Goal: Check status: Check status

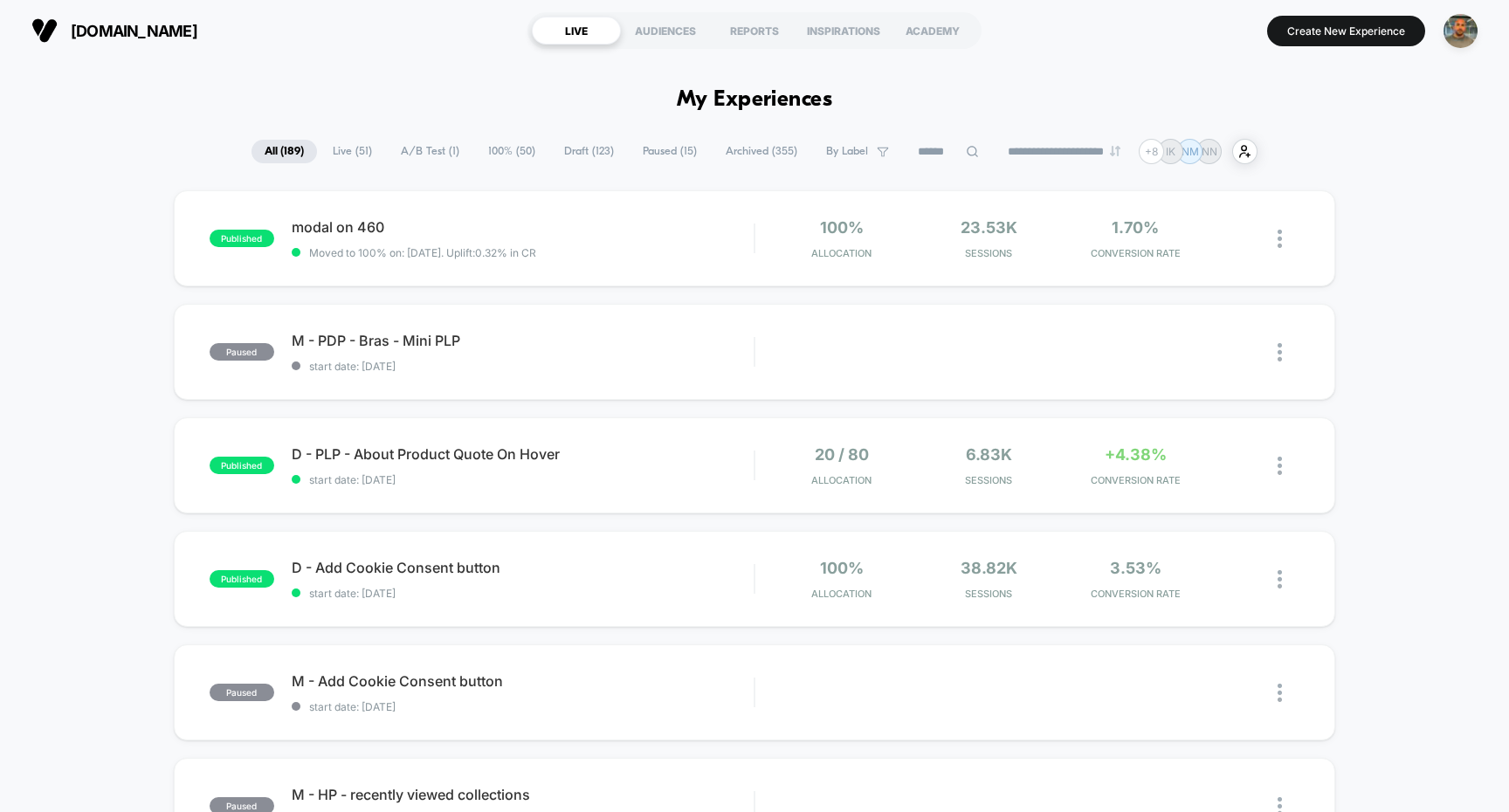
click at [436, 140] on span "A/B Test ( 1 )" at bounding box center [430, 151] width 85 height 24
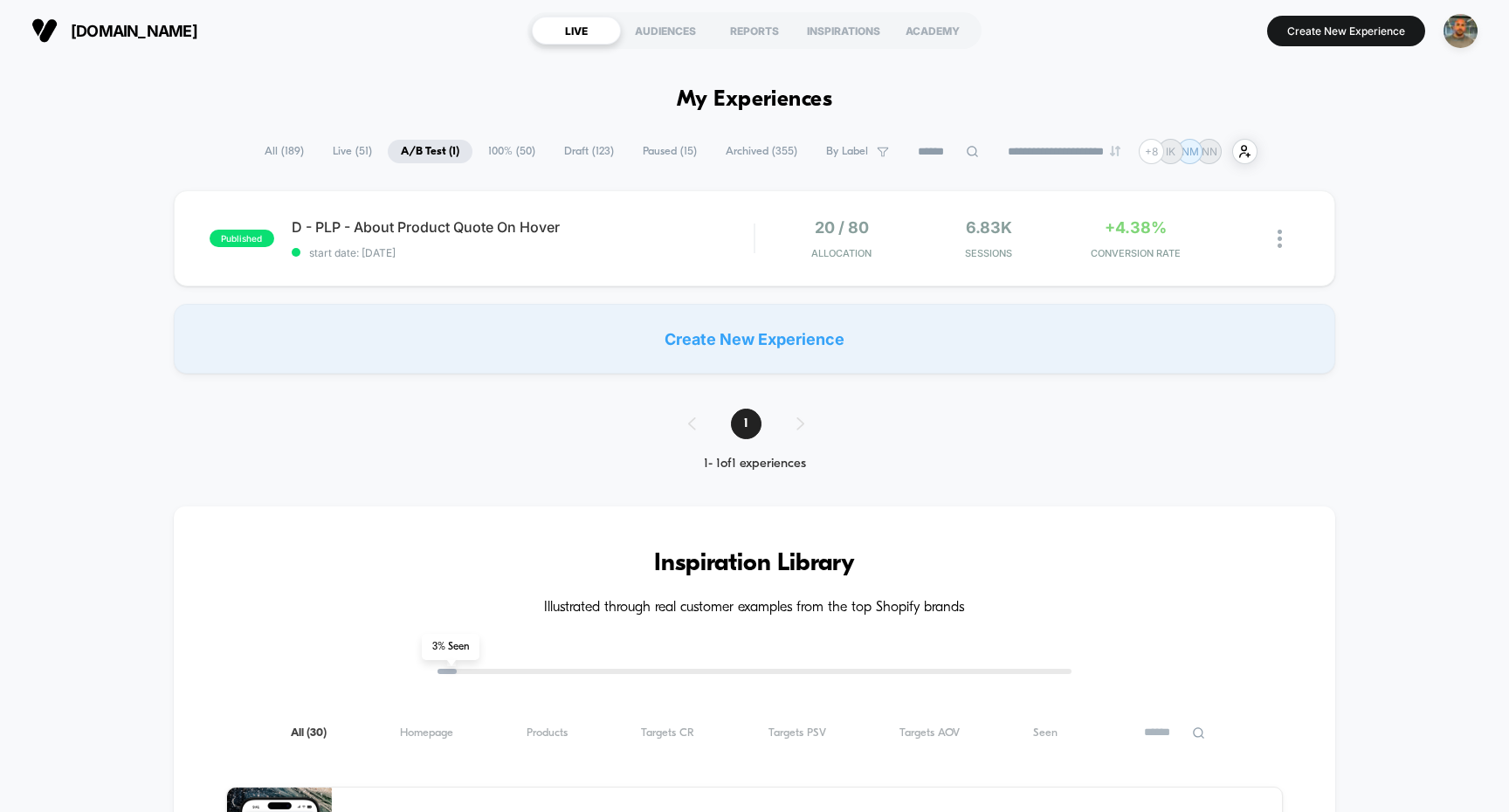
click at [634, 151] on span "Paused ( 15 )" at bounding box center [669, 151] width 80 height 24
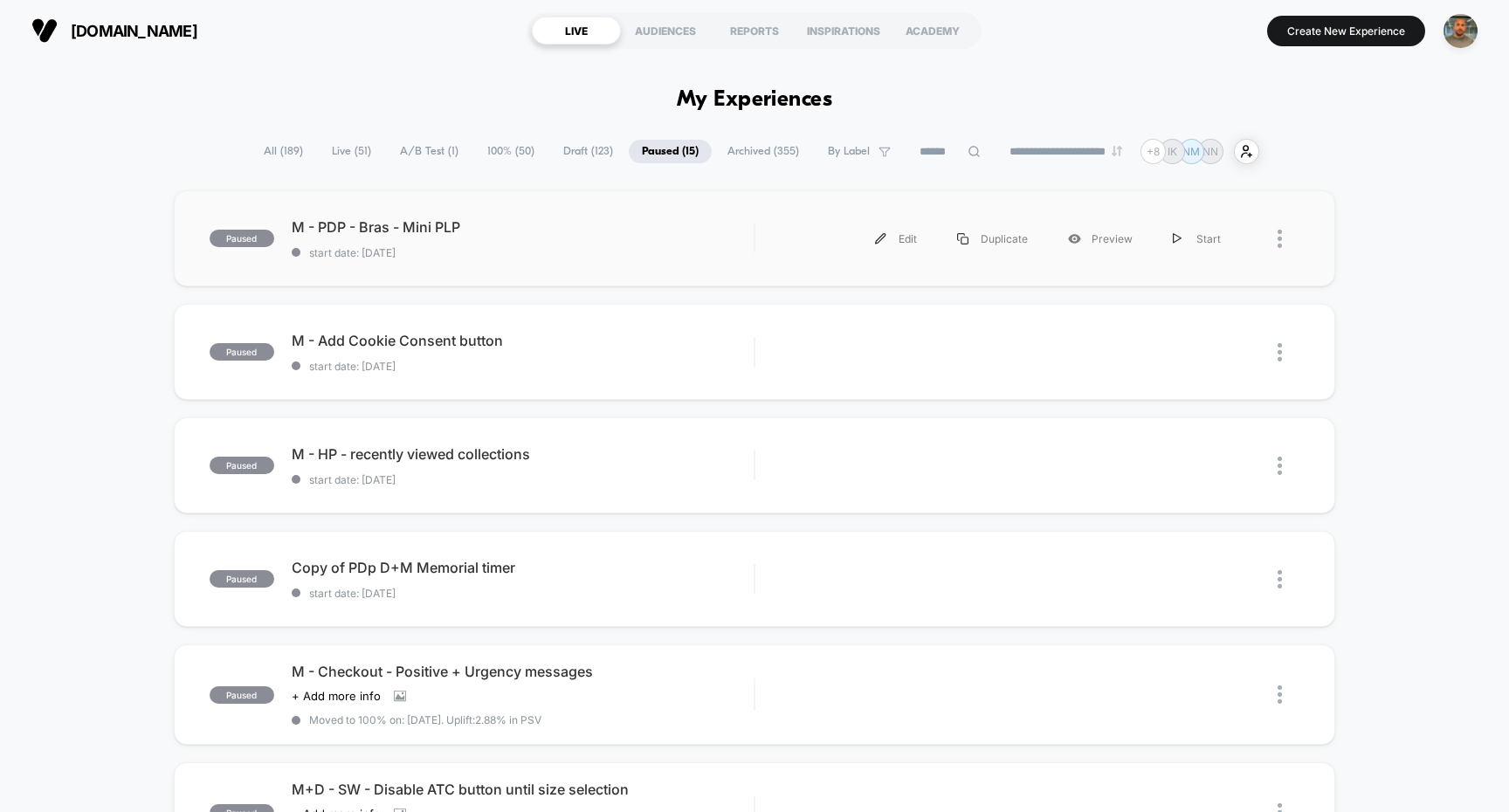
click at [649, 232] on span "M - PDP - Bras - Mini PLP" at bounding box center [522, 227] width 462 height 18
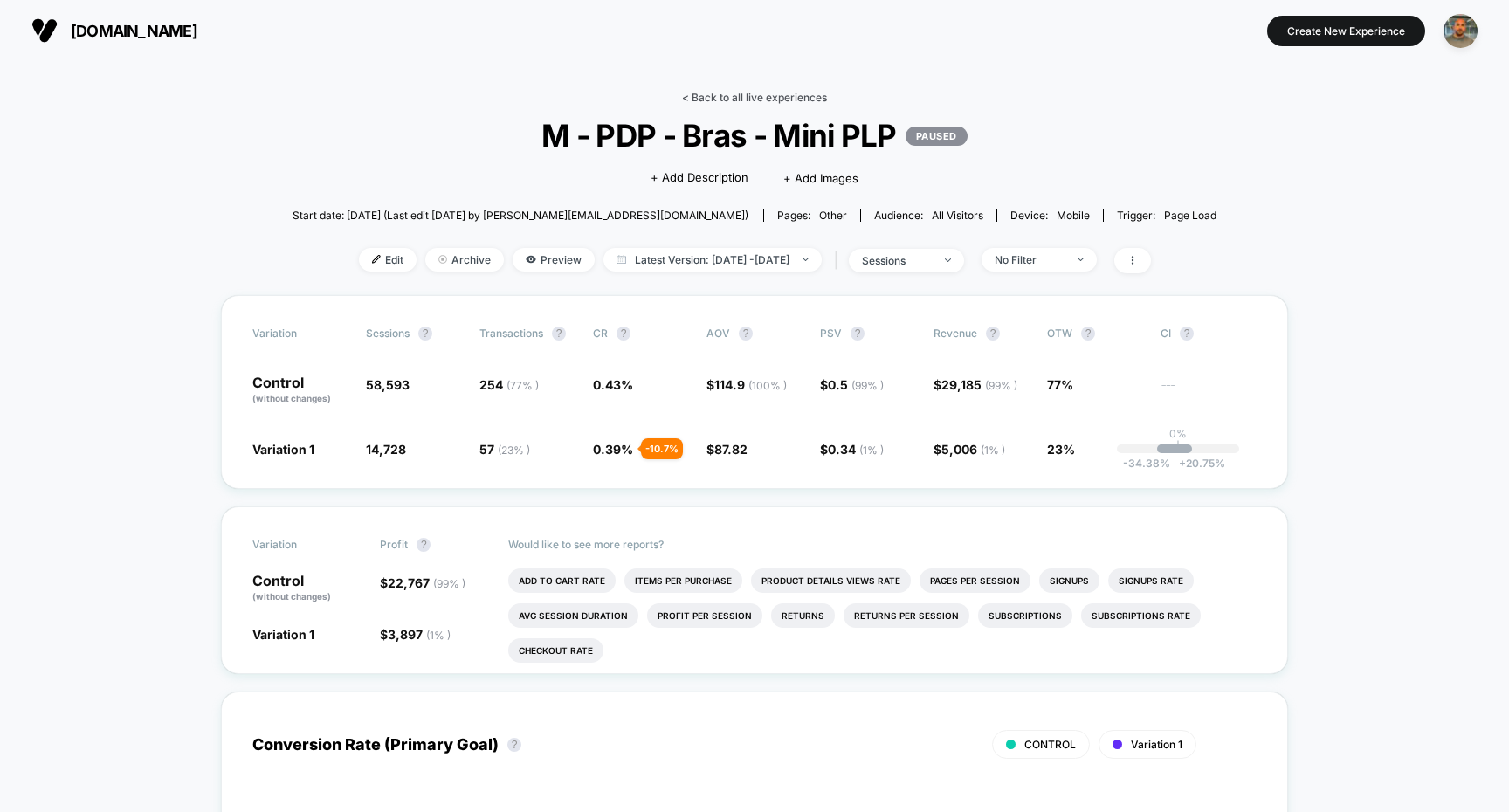
click at [735, 92] on link "< Back to all live experiences" at bounding box center [754, 97] width 145 height 13
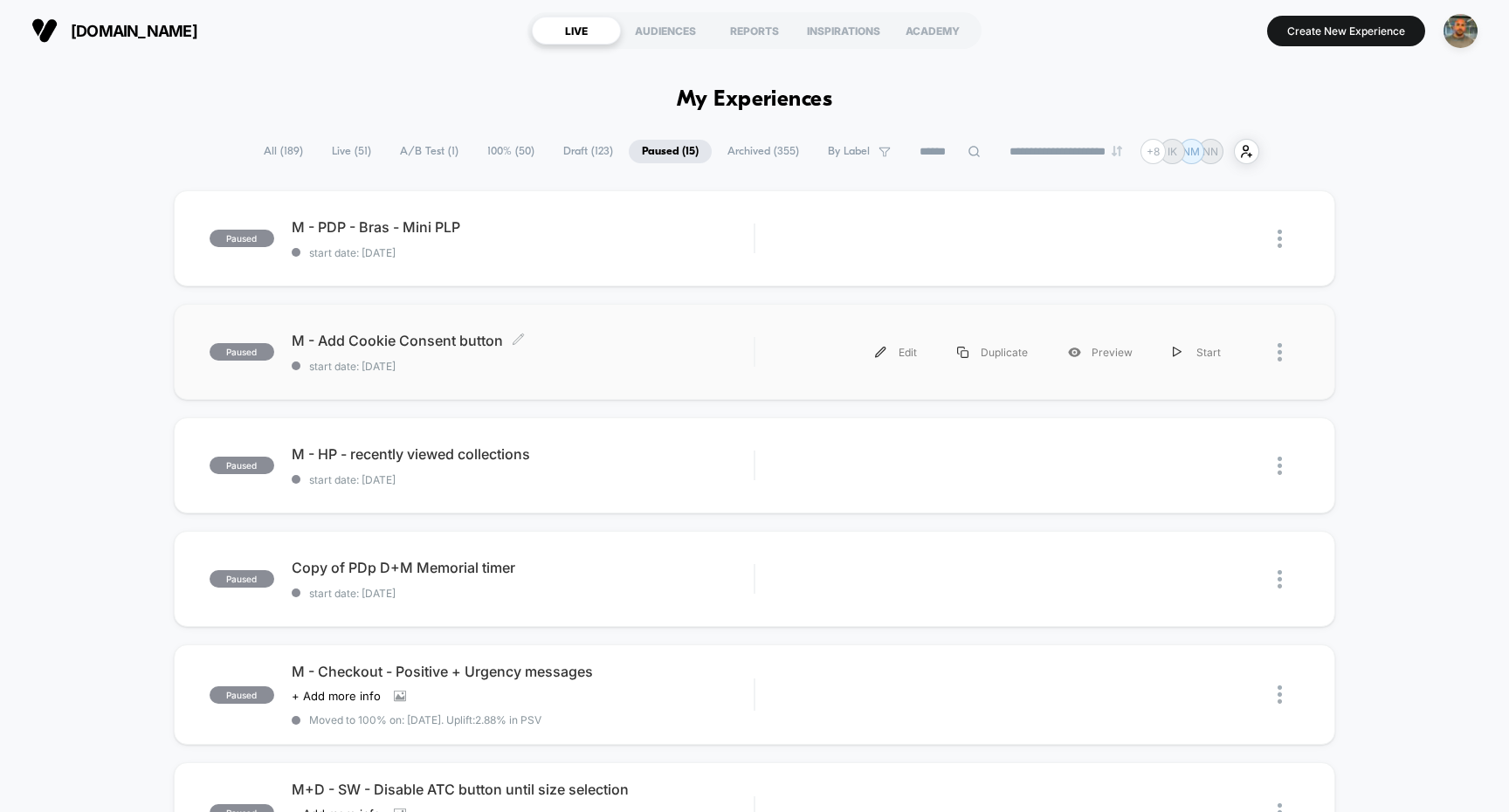
click at [745, 361] on span "start date: [DATE]" at bounding box center [522, 365] width 462 height 13
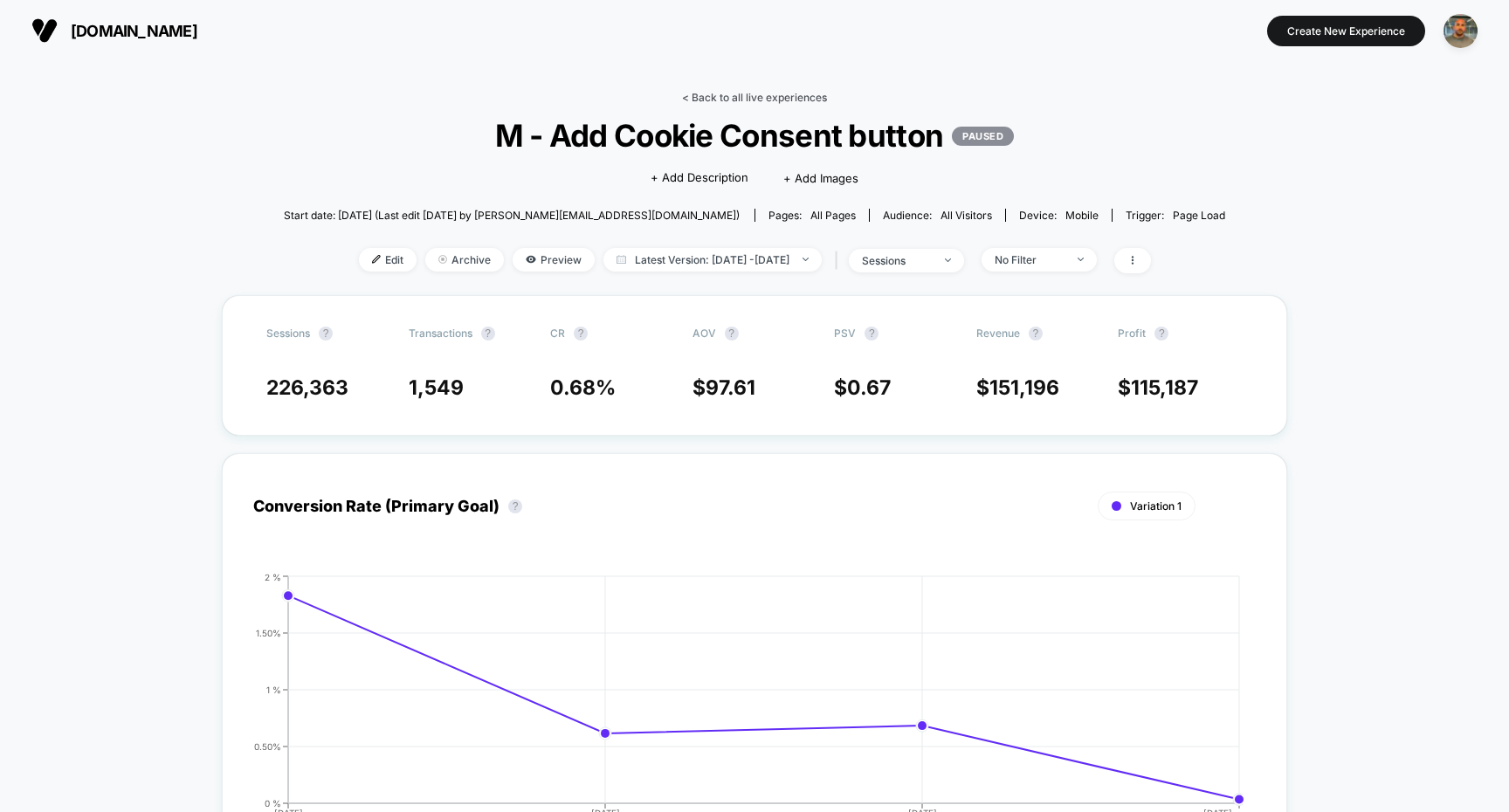
click at [731, 97] on link "< Back to all live experiences" at bounding box center [754, 97] width 145 height 13
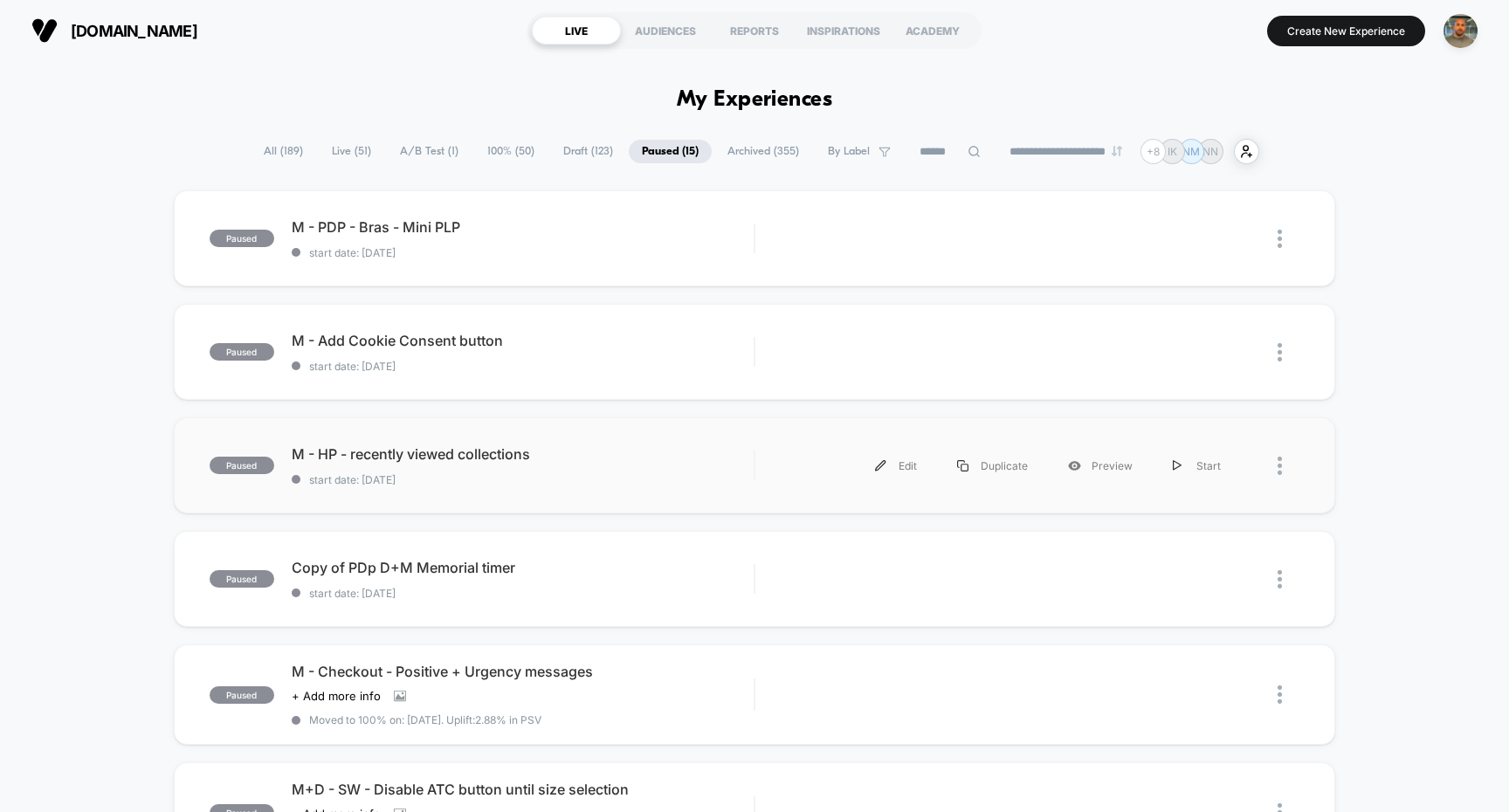
click at [753, 431] on div "paused M - HP - recently viewed collections start date: [DATE] Edit Duplicate P…" at bounding box center [755, 465] width 1163 height 96
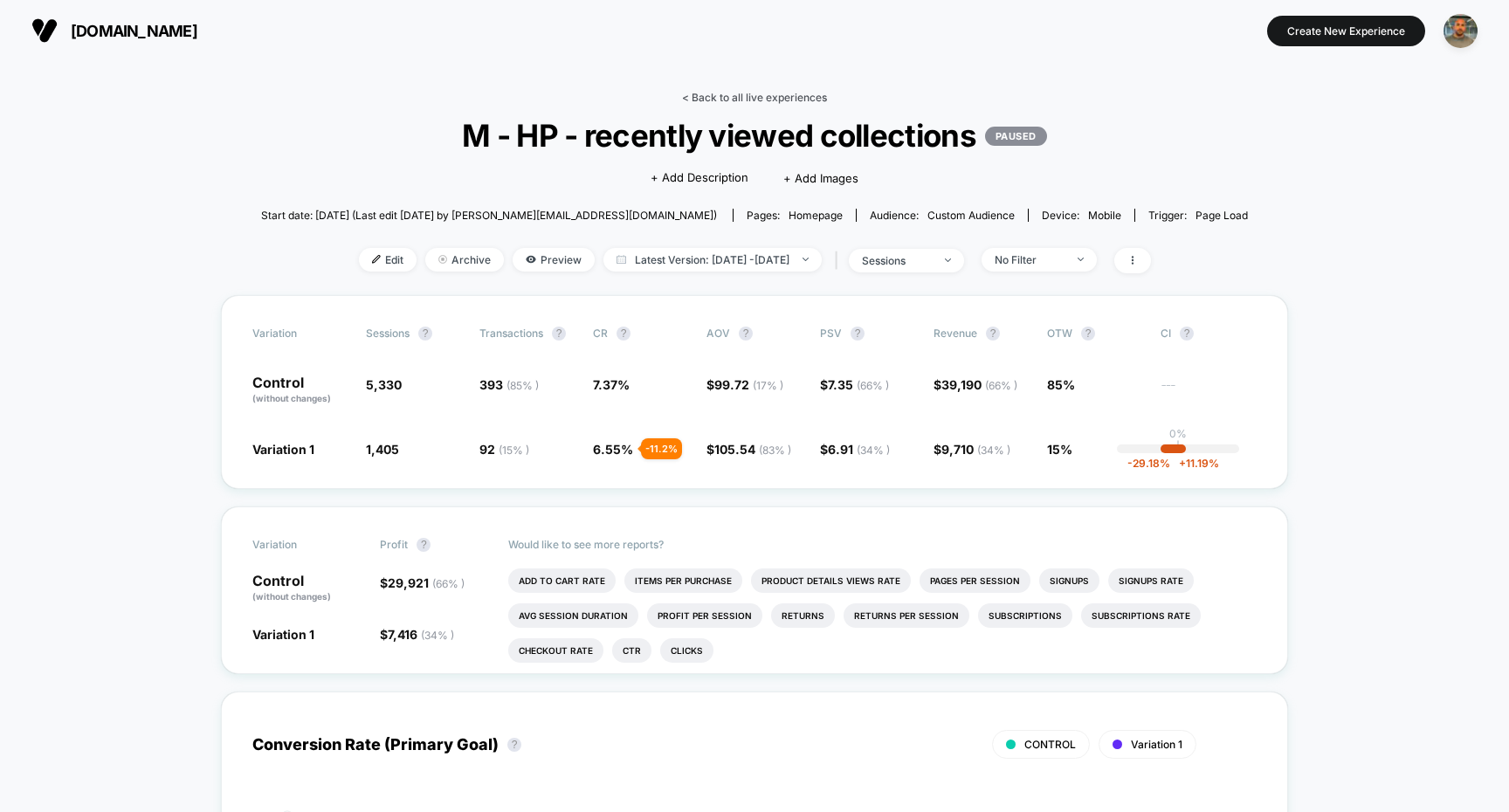
click at [746, 96] on link "< Back to all live experiences" at bounding box center [754, 97] width 145 height 13
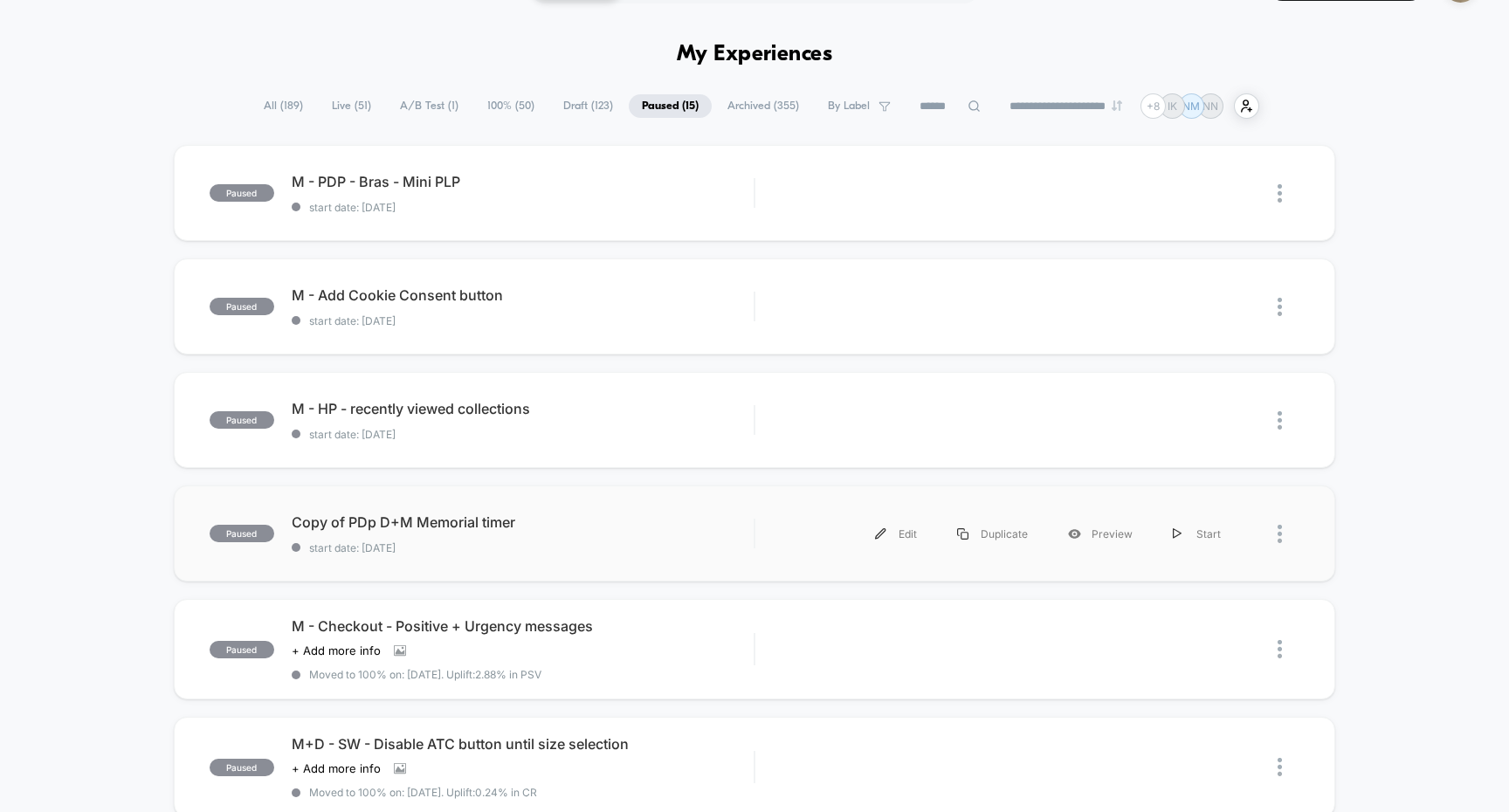
scroll to position [49, 0]
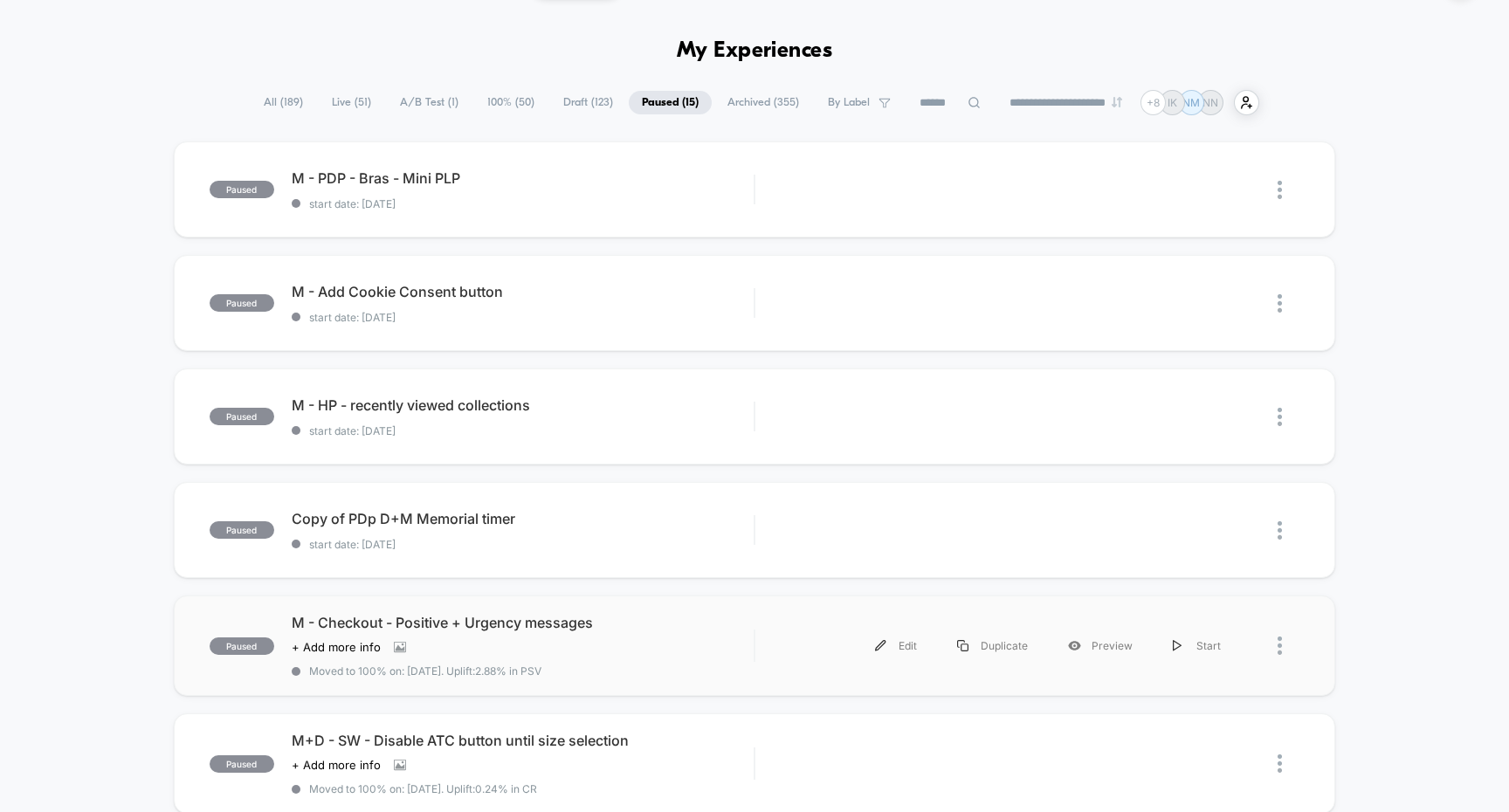
click at [768, 620] on div "paused M - Checkout - Positive + Urgency messages Click to view images Click to…" at bounding box center [755, 646] width 1163 height 100
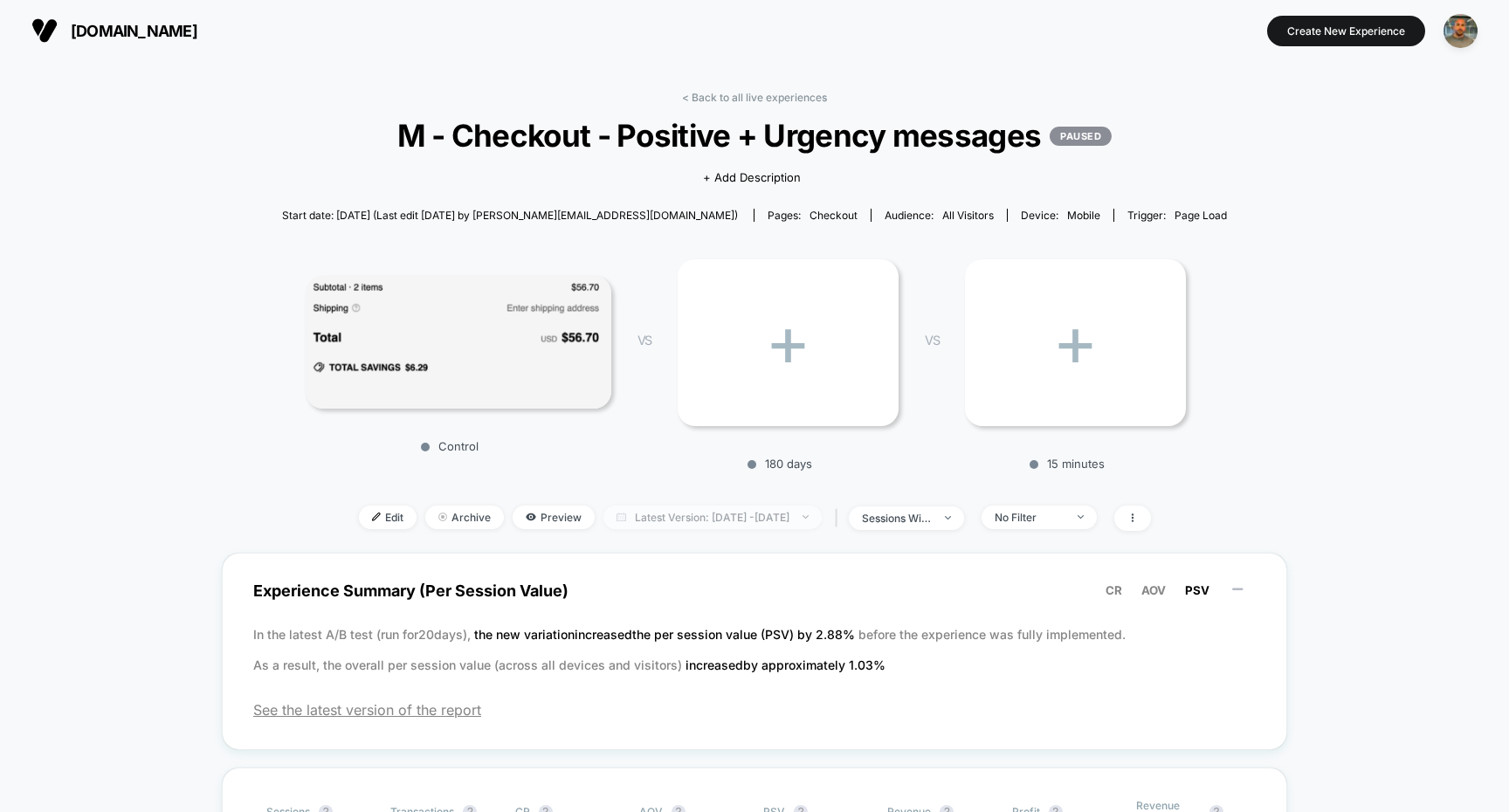
click at [751, 506] on span "Latest Version: [DATE] - [DATE]" at bounding box center [713, 517] width 218 height 24
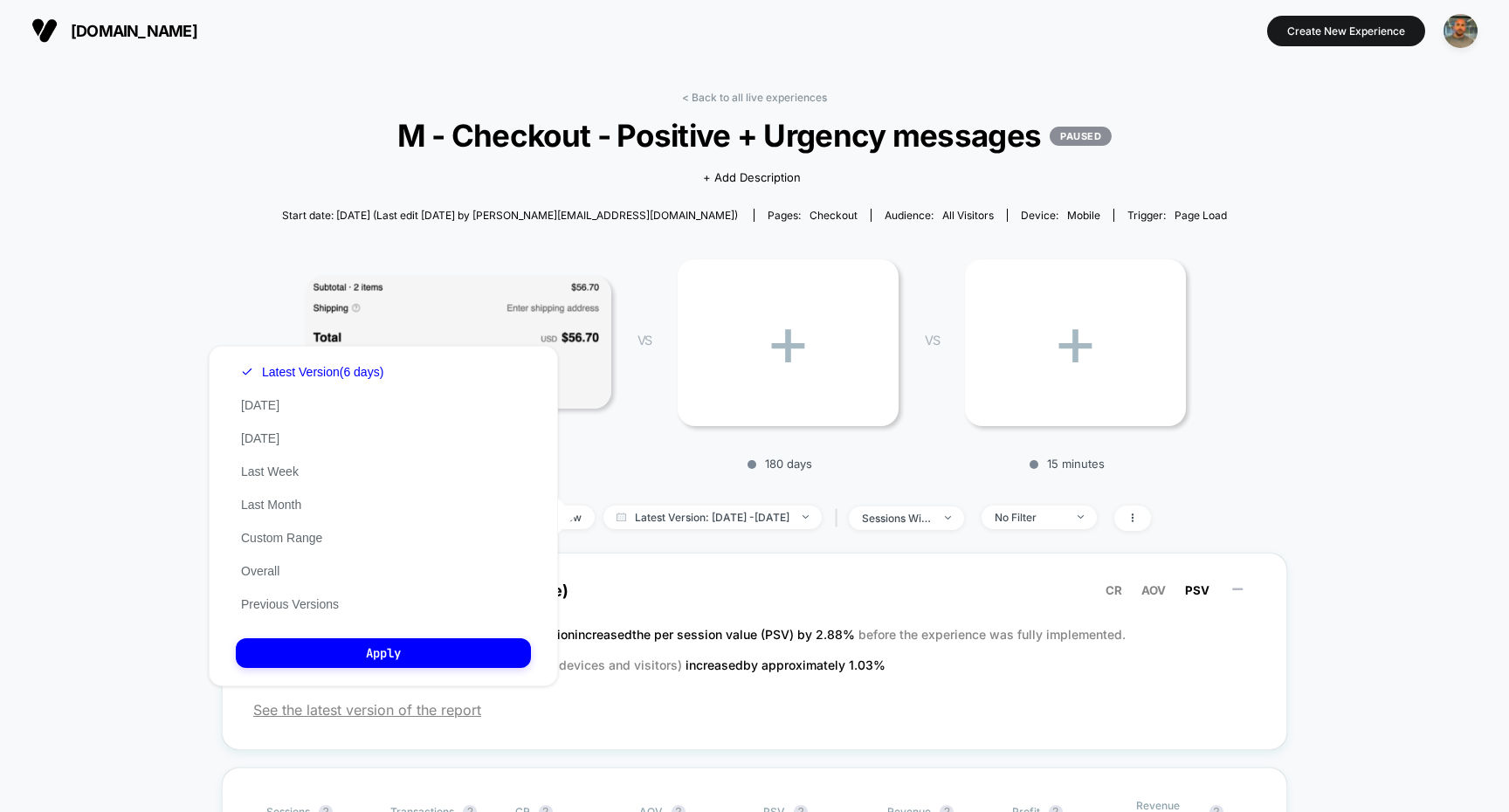
click at [344, 603] on div "Latest Version (6 days) [DATE] [DATE] Last Week Last Month Custom Range Overall…" at bounding box center [312, 487] width 152 height 265
click at [310, 598] on button "Previous Versions" at bounding box center [290, 604] width 108 height 16
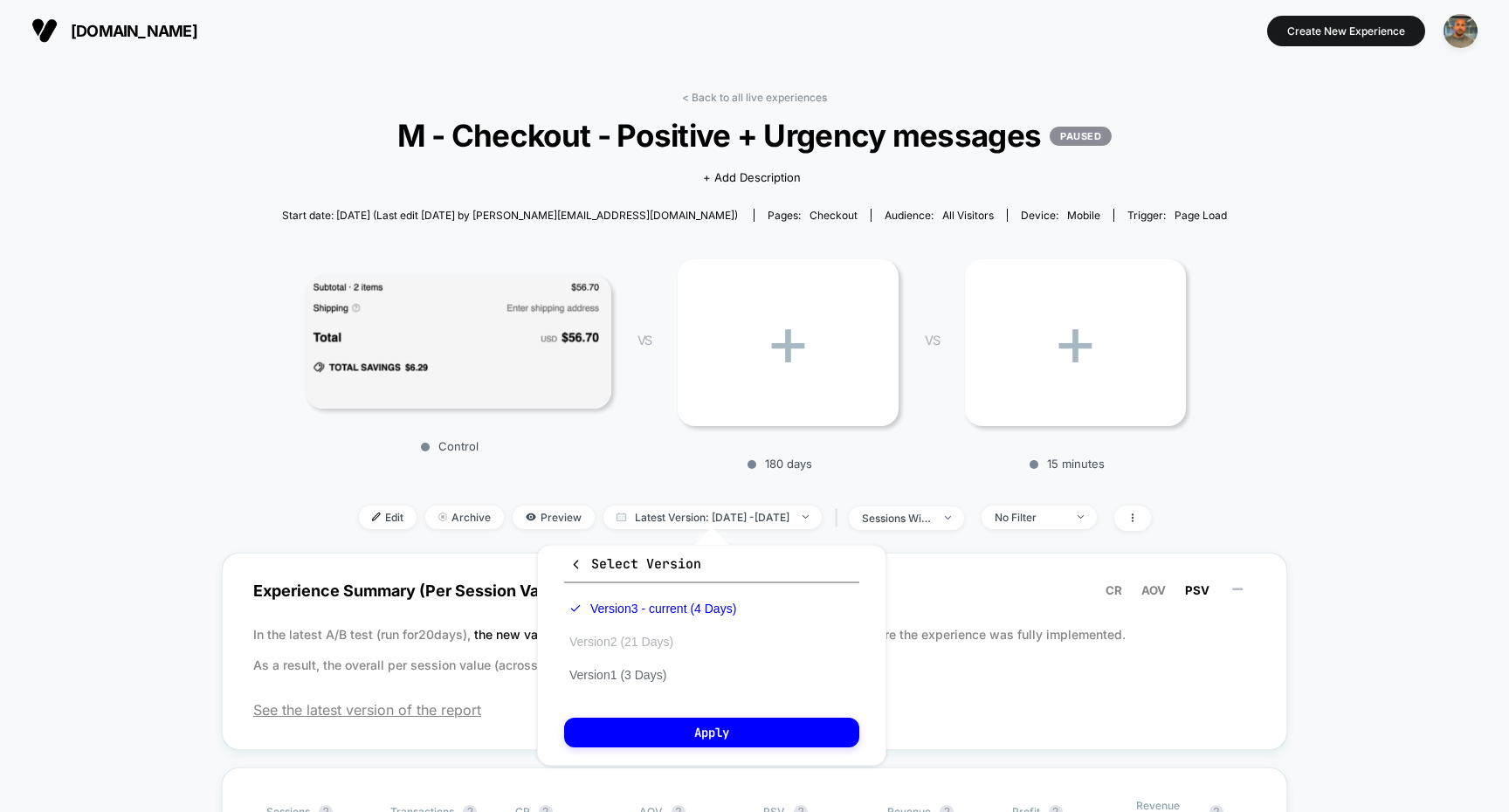
click at [638, 645] on button "Version 2 (21 Days)" at bounding box center [621, 642] width 115 height 16
click at [660, 734] on button "Apply" at bounding box center [711, 733] width 295 height 30
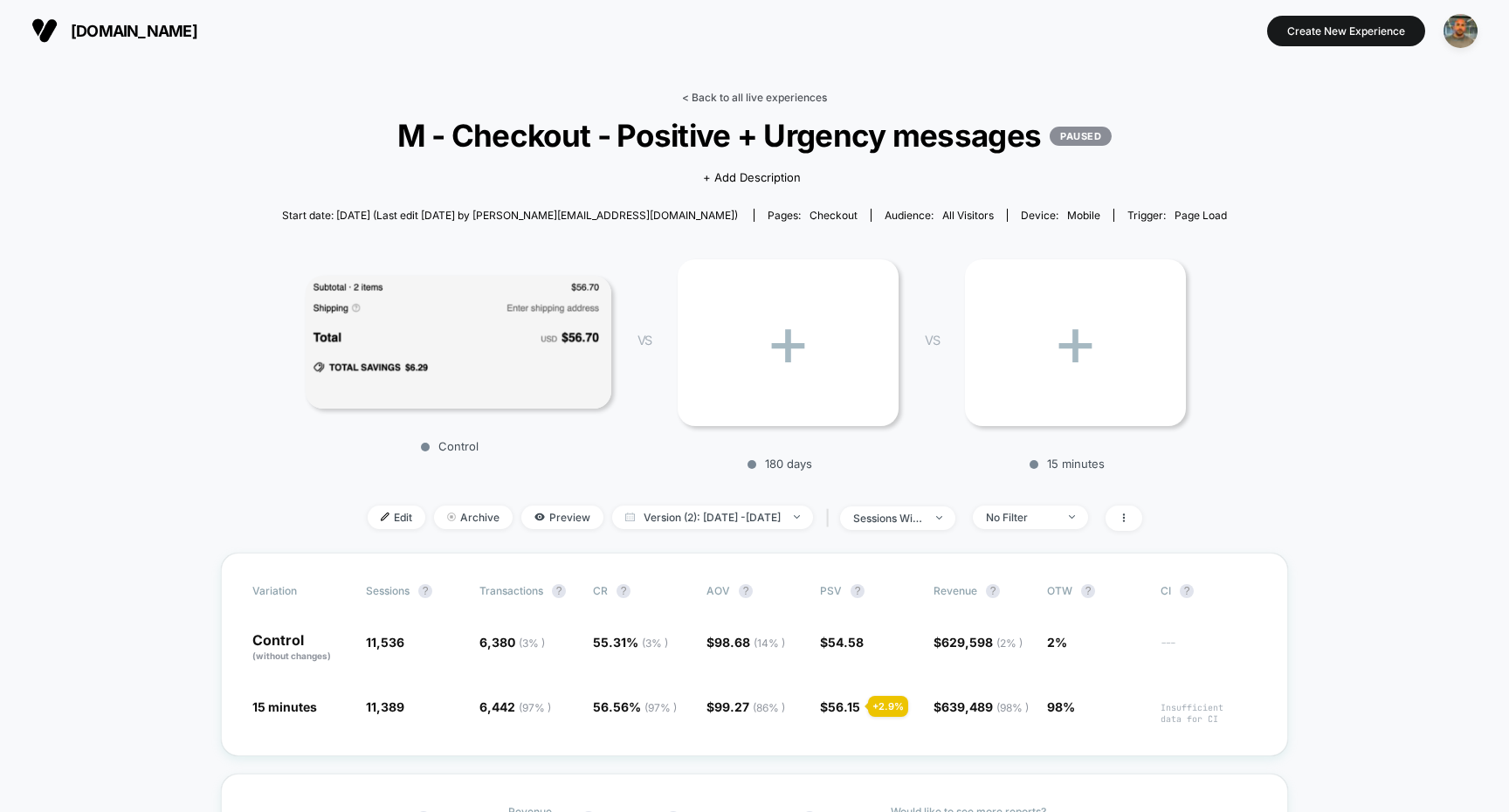
click at [768, 98] on link "< Back to all live experiences" at bounding box center [754, 97] width 145 height 13
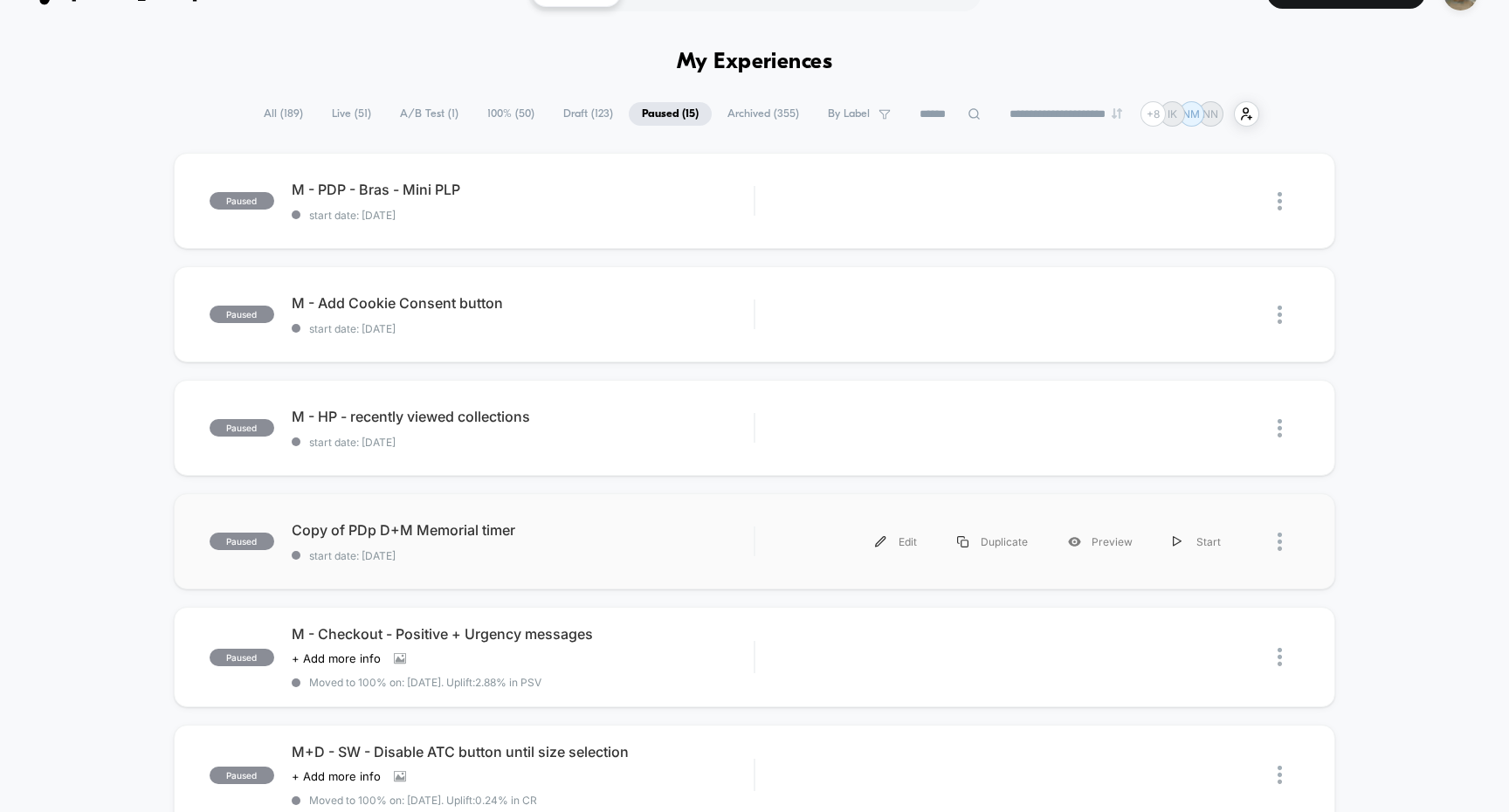
scroll to position [37, 0]
click at [738, 235] on div "paused M - PDP - Bras - Mini PLP start date: [DATE] Edit Duplicate Preview Start" at bounding box center [755, 201] width 1163 height 96
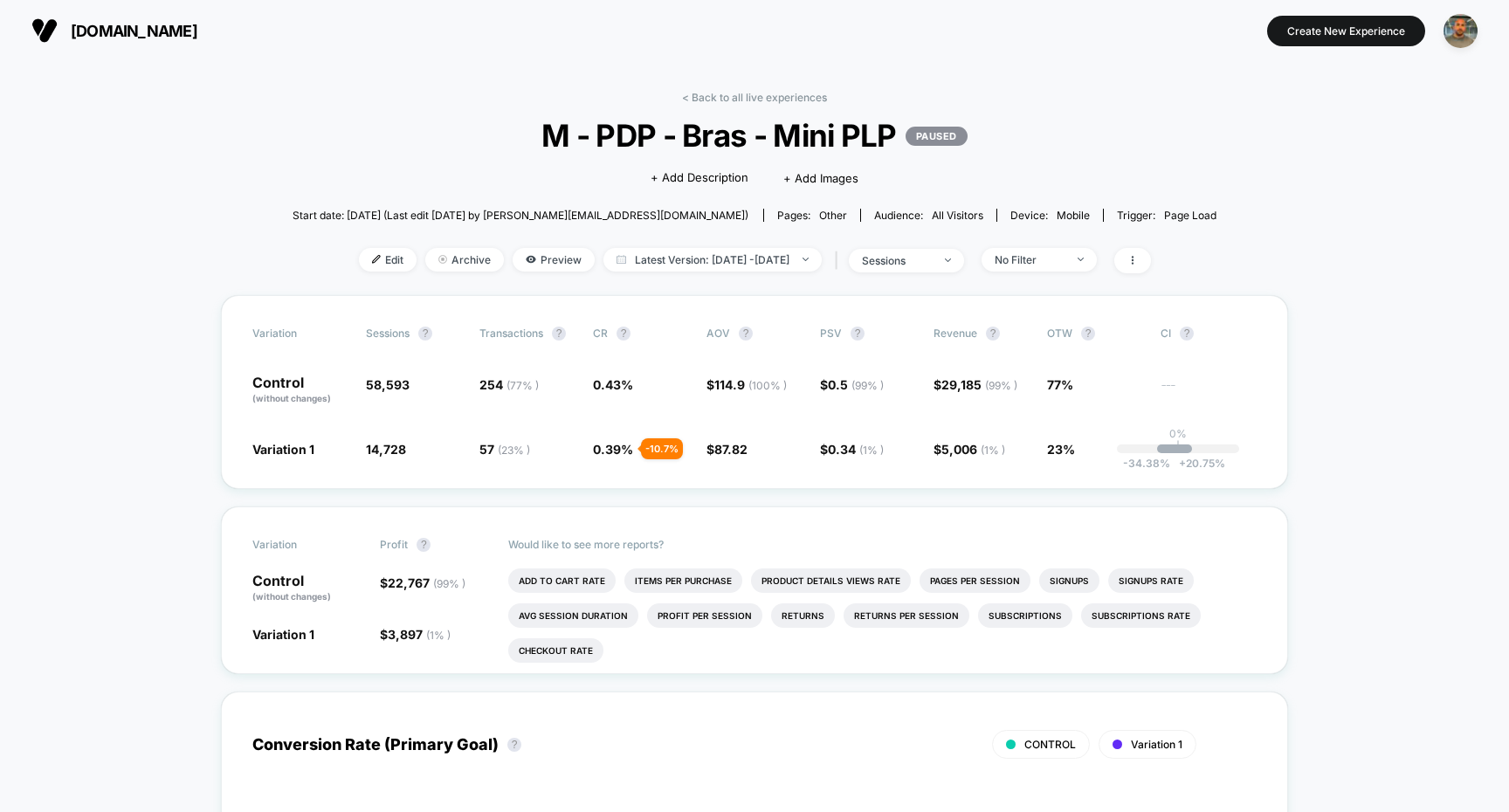
click at [726, 244] on div "< Back to all live experiences M - PDP - Bras - Mini PLP PAUSED Click to edit e…" at bounding box center [755, 193] width 925 height 204
click at [726, 248] on span "Latest Version: [DATE] - [DATE]" at bounding box center [713, 260] width 218 height 24
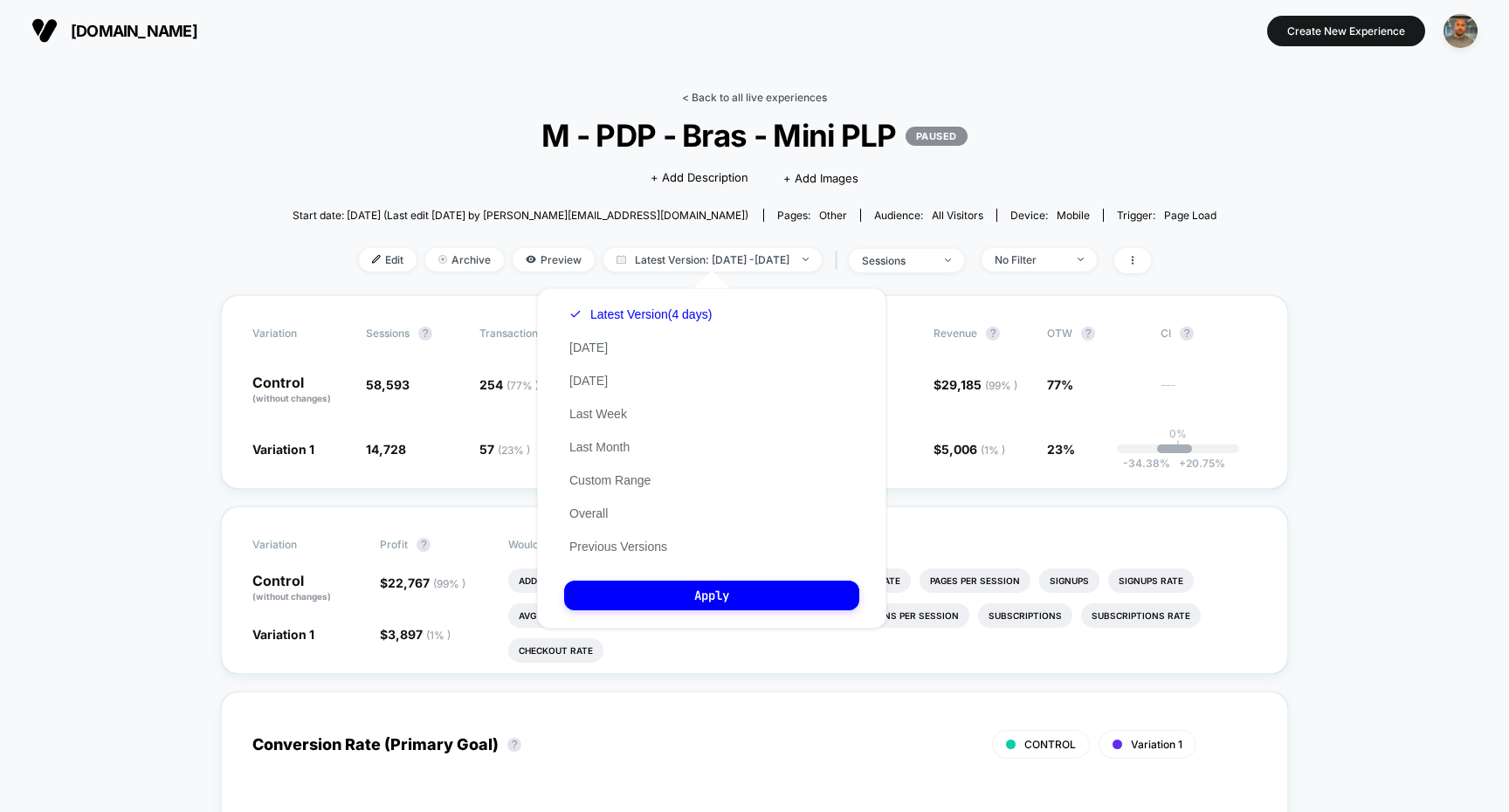
click at [743, 94] on link "< Back to all live experiences" at bounding box center [754, 97] width 145 height 13
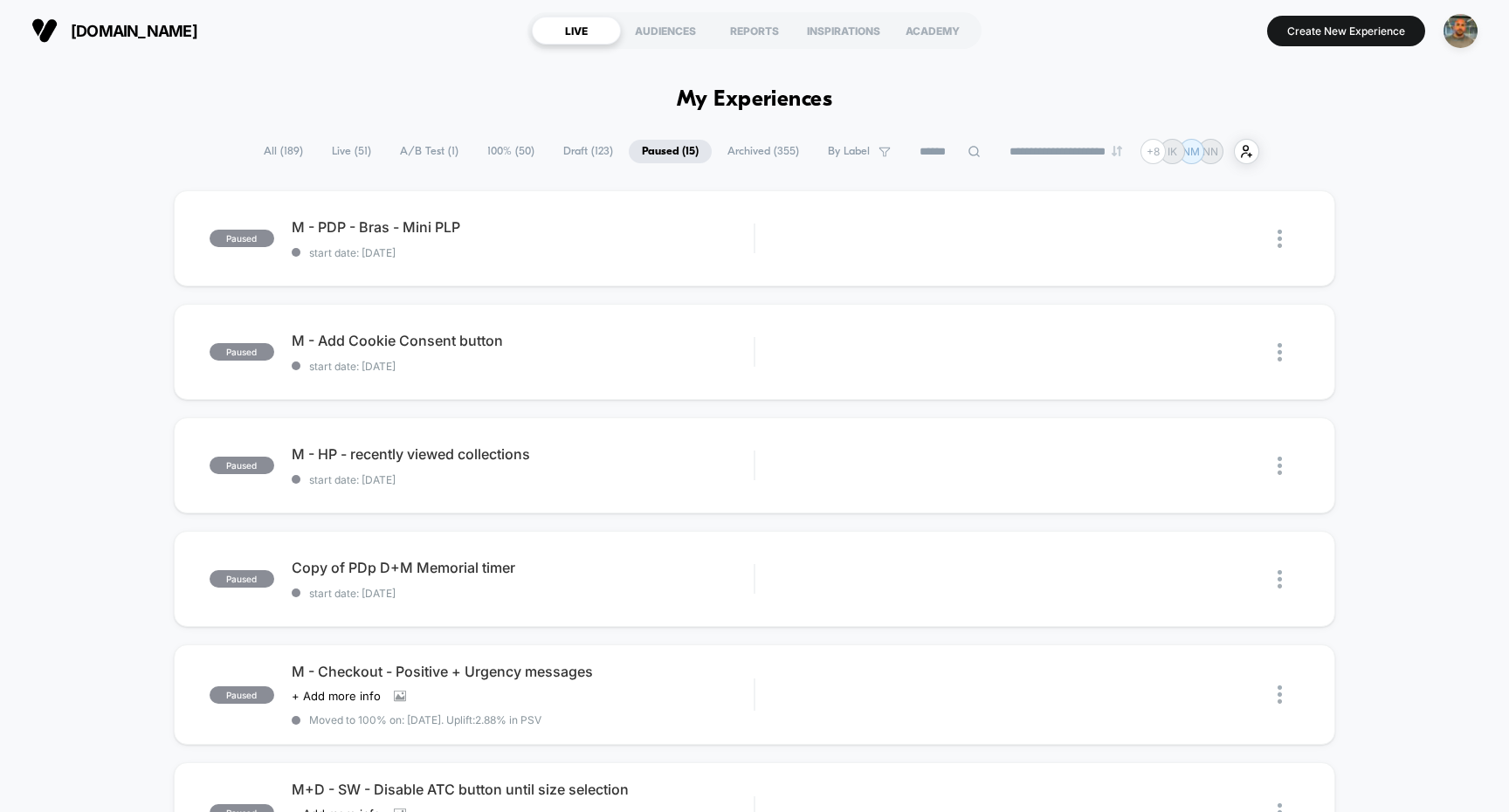
click at [494, 149] on span "100% ( 50 )" at bounding box center [510, 151] width 73 height 24
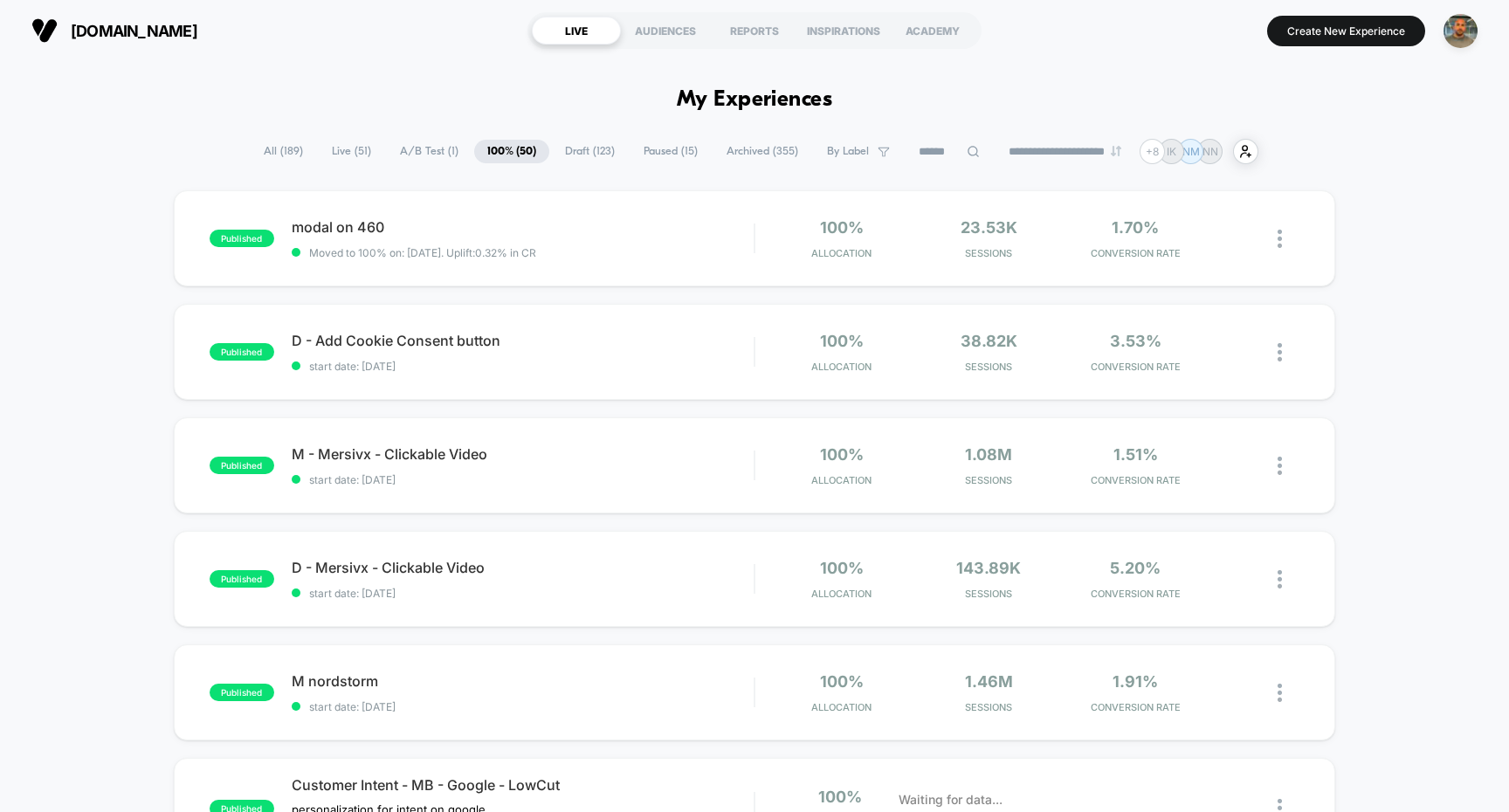
click at [601, 145] on span "Draft ( 123 )" at bounding box center [590, 151] width 76 height 24
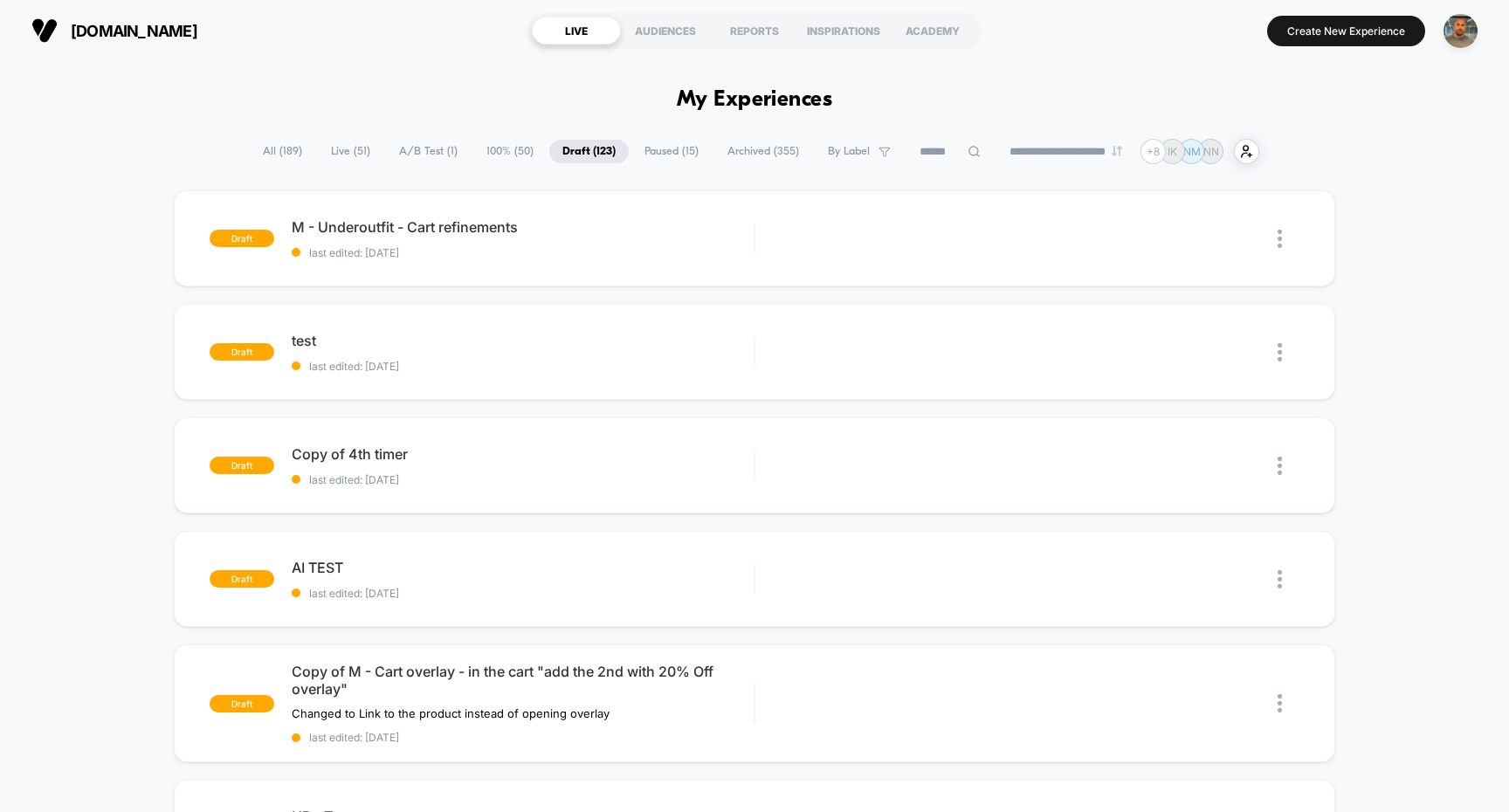
click at [684, 149] on span "Paused ( 15 )" at bounding box center [671, 151] width 80 height 24
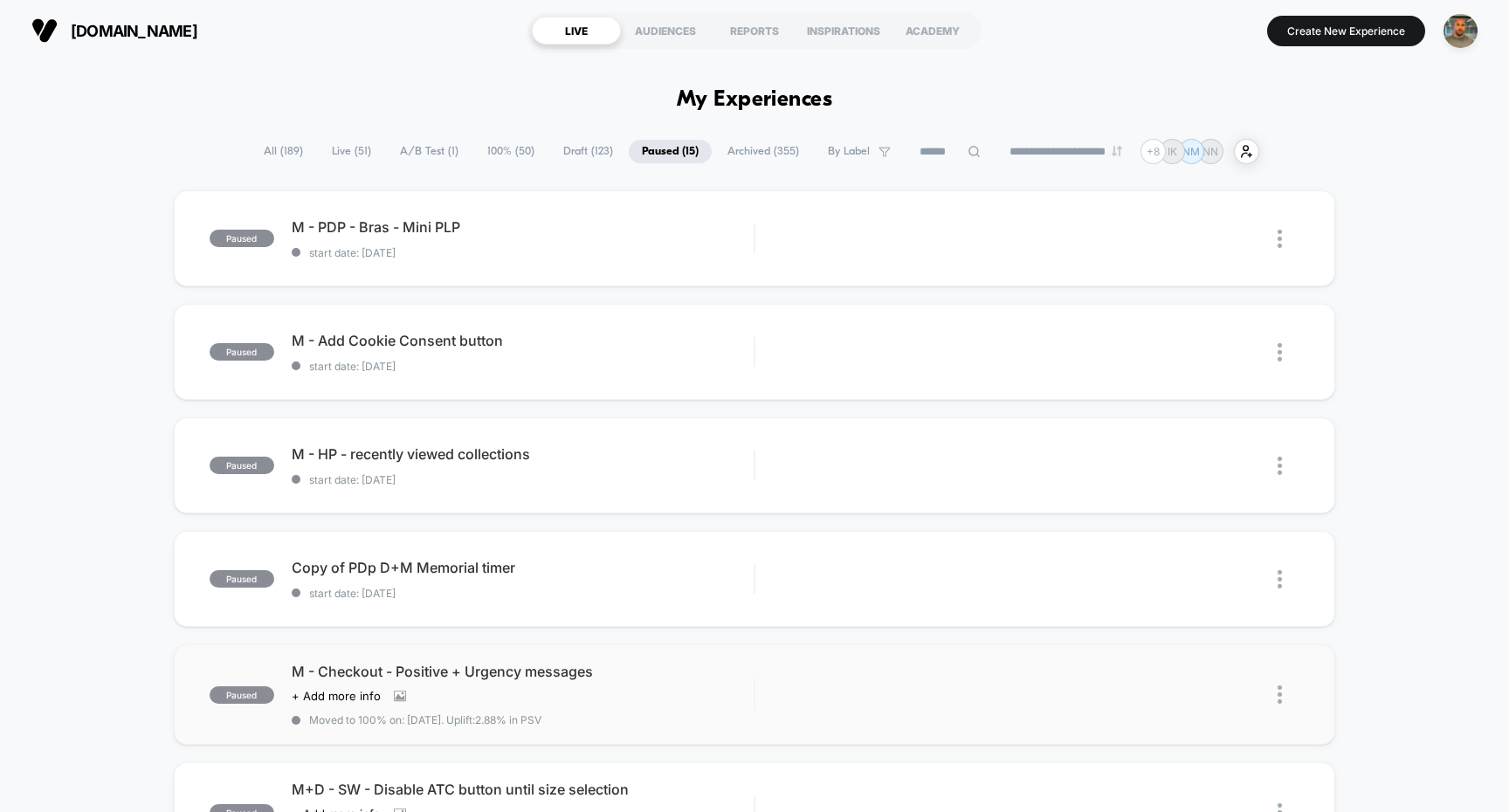
click at [665, 653] on div "paused M - Checkout - Positive + Urgency messages Click to view images Click to…" at bounding box center [755, 695] width 1163 height 100
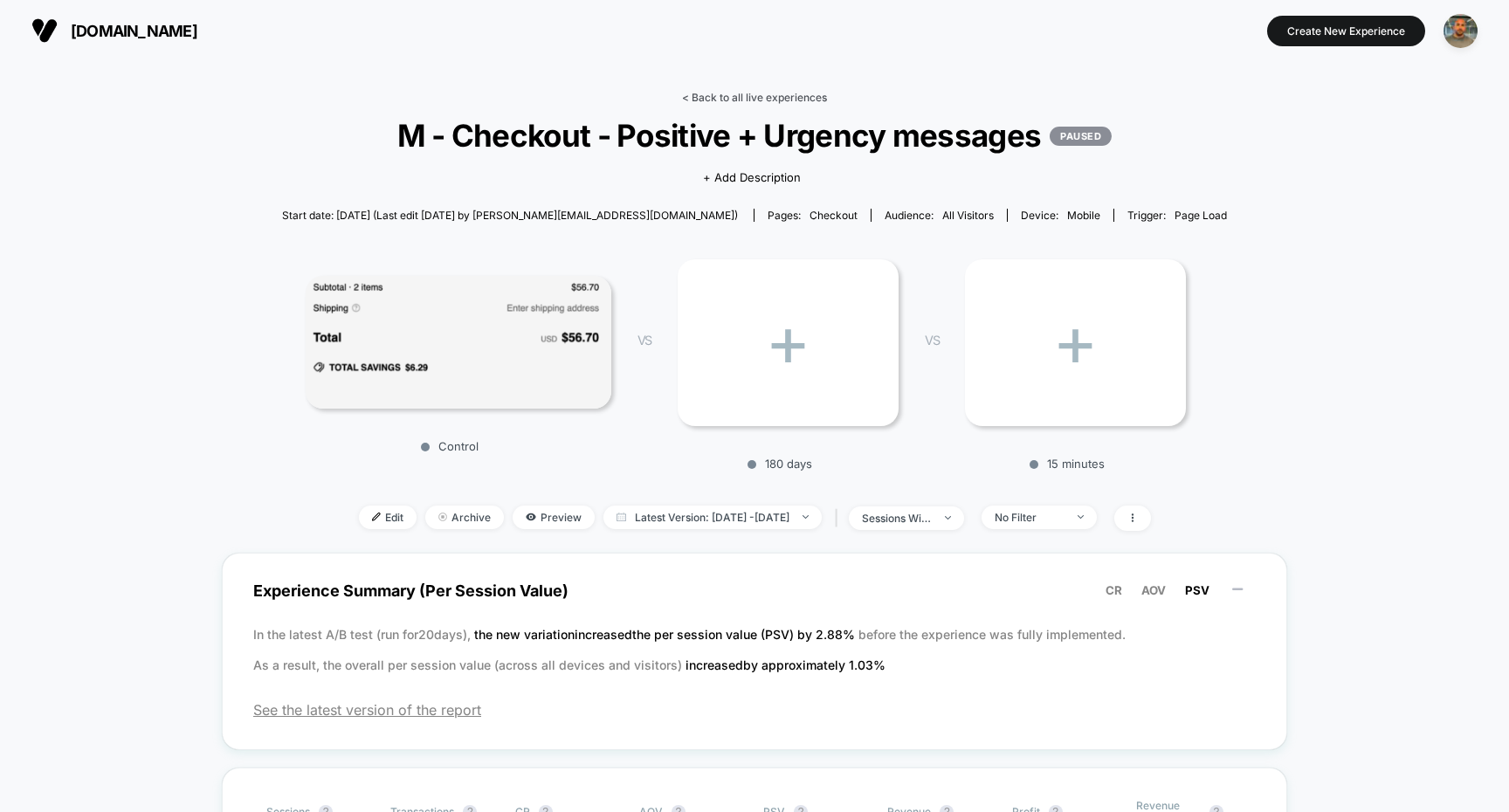
click at [739, 103] on link "< Back to all live experiences" at bounding box center [754, 97] width 145 height 13
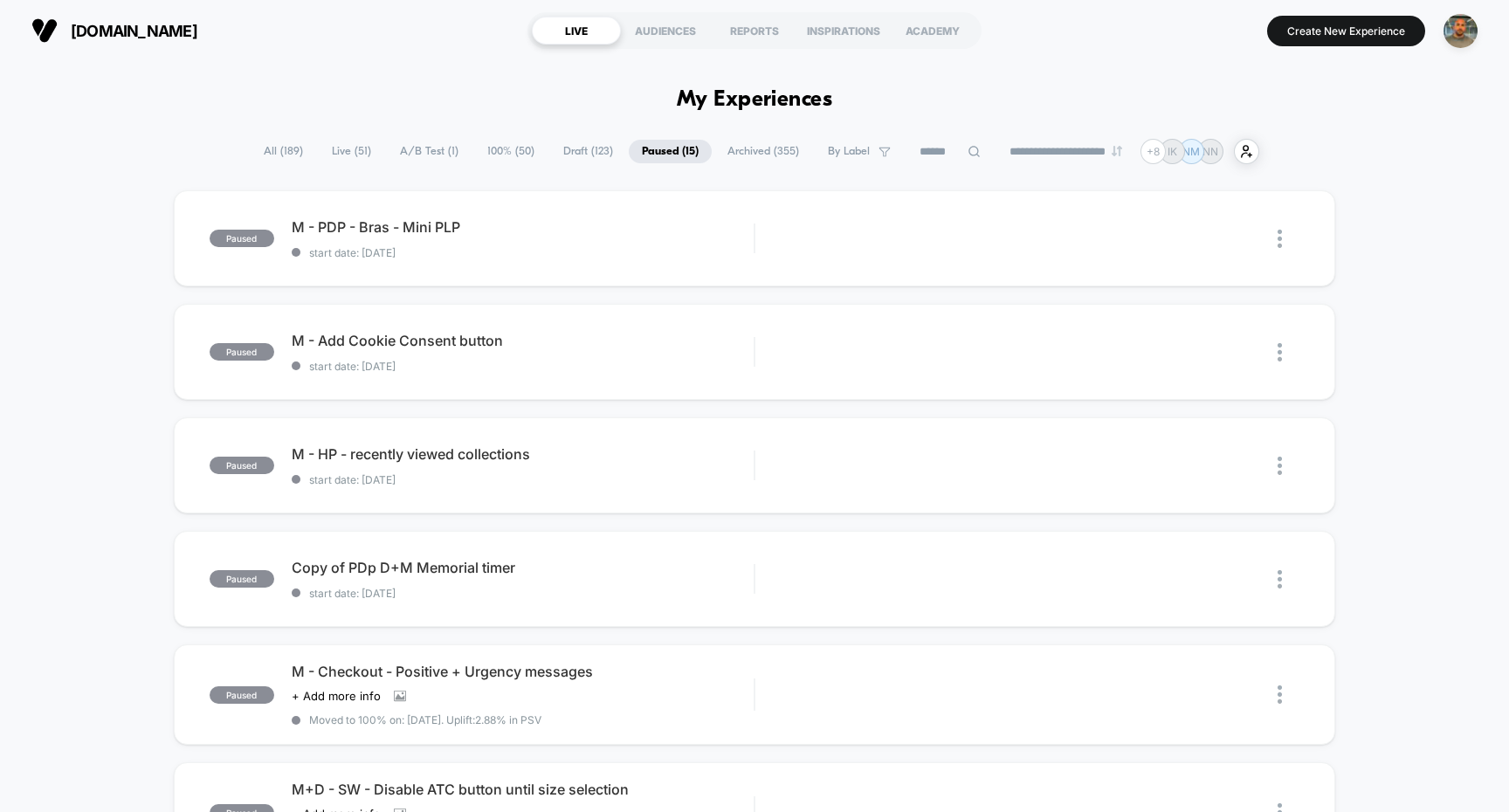
click at [403, 143] on span "A/B Test ( 1 )" at bounding box center [429, 151] width 85 height 24
